Goal: Navigation & Orientation: Find specific page/section

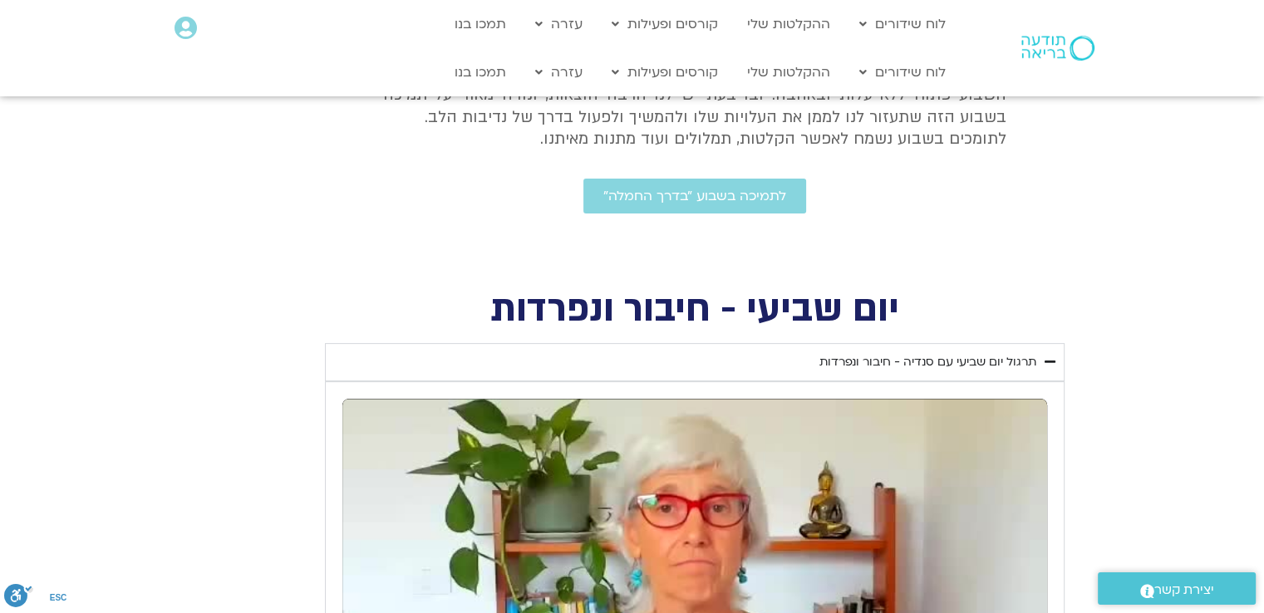
scroll to position [377, 0]
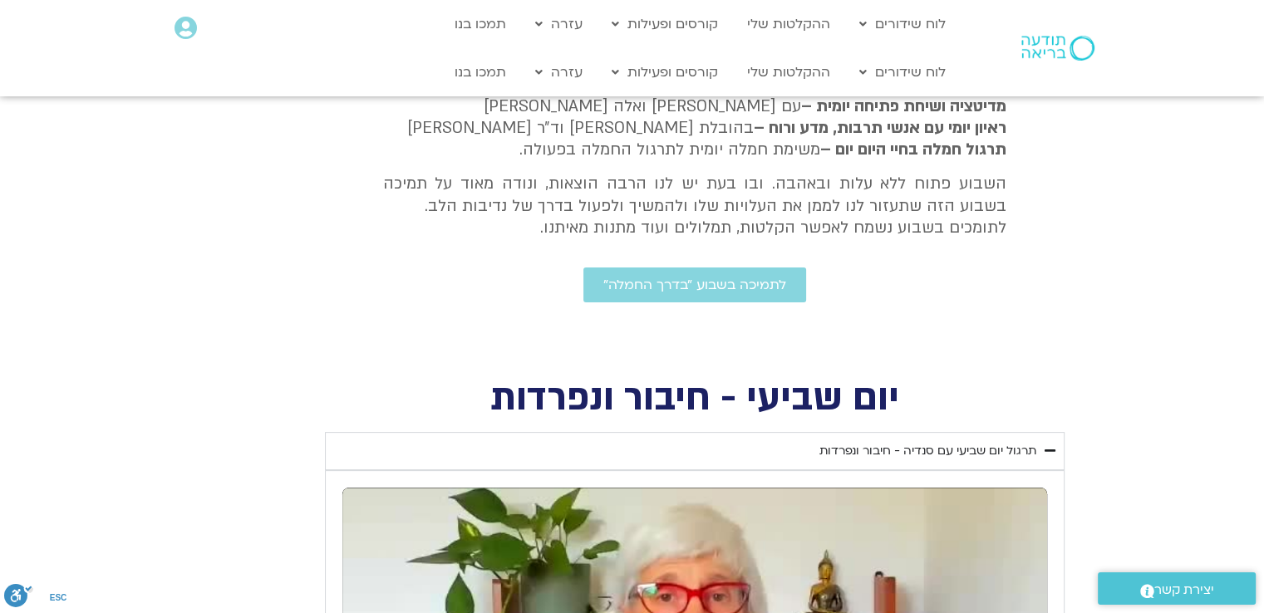
click at [1137, 291] on section "שלום ברוכות וברוכים הבאים לשבוע ״בדרך החמלה״. במהלך השבוע תקבלו מדי יום: מדיטצי…" at bounding box center [632, 186] width 1264 height 339
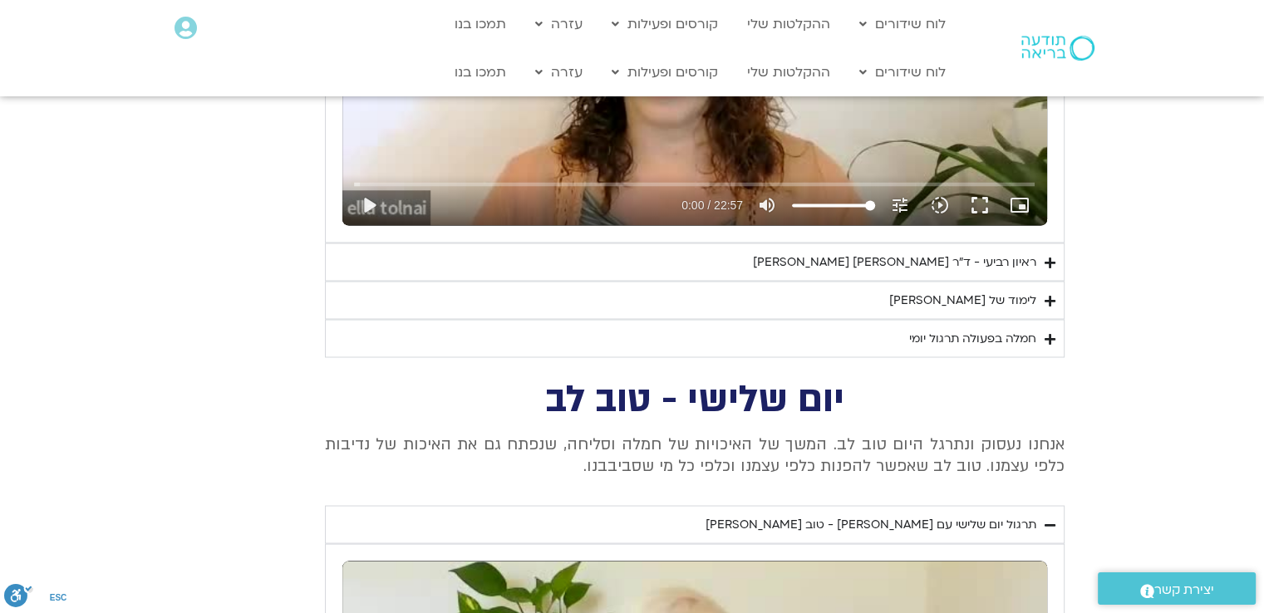
scroll to position [2937, 0]
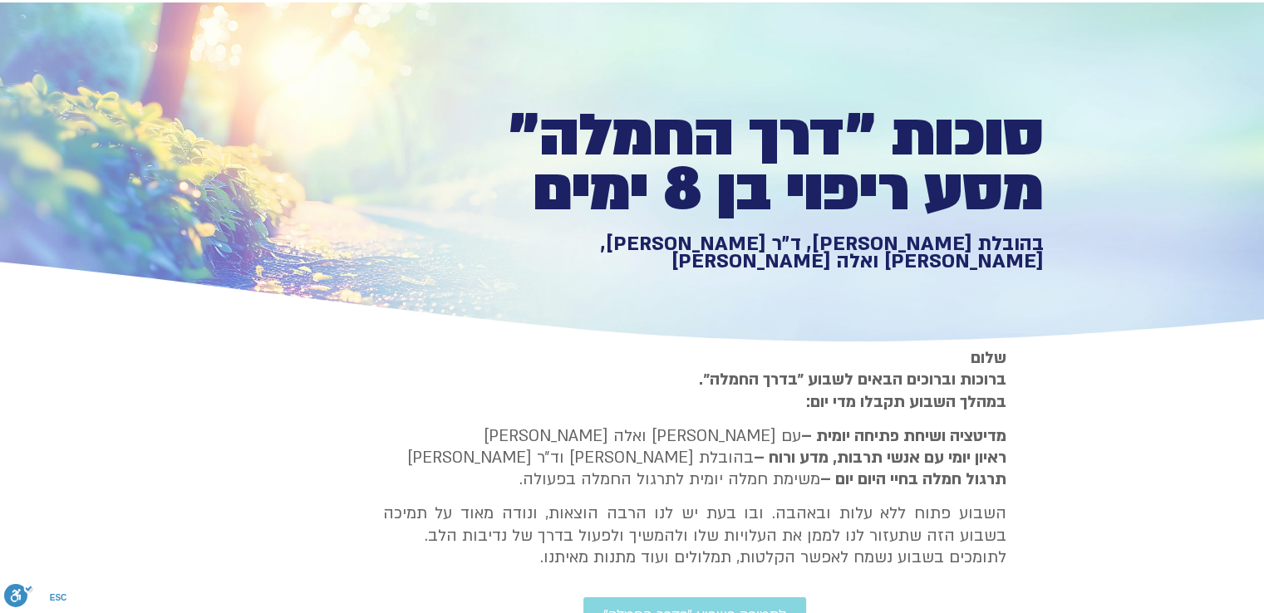
scroll to position [652, 0]
